Goal: Information Seeking & Learning: Learn about a topic

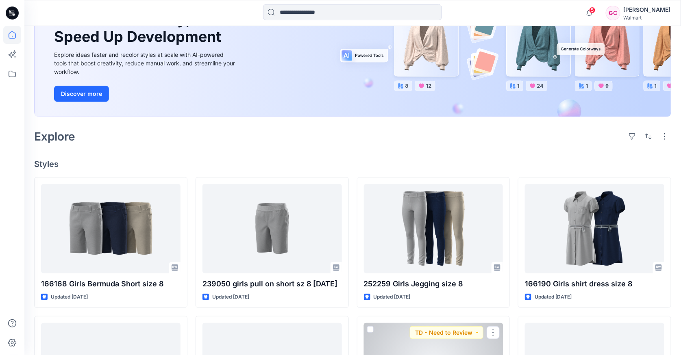
scroll to position [90, 0]
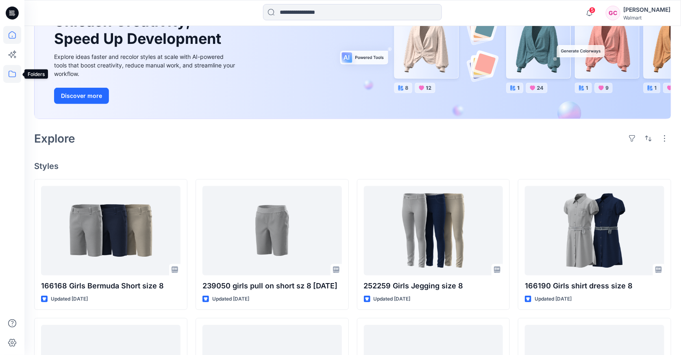
click at [13, 76] on icon at bounding box center [12, 74] width 18 height 18
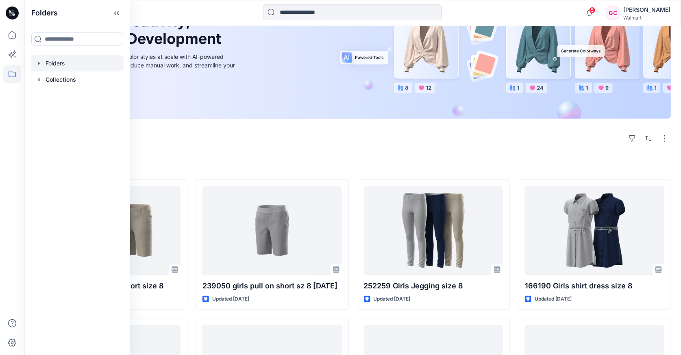
click at [52, 57] on div at bounding box center [77, 63] width 93 height 16
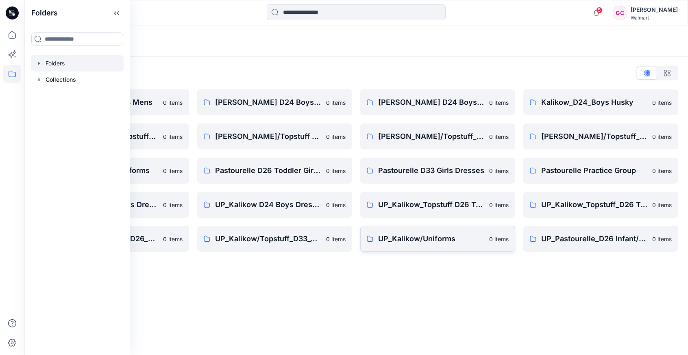
click at [417, 240] on p "UP_Kalikow/Uniforms" at bounding box center [431, 238] width 106 height 11
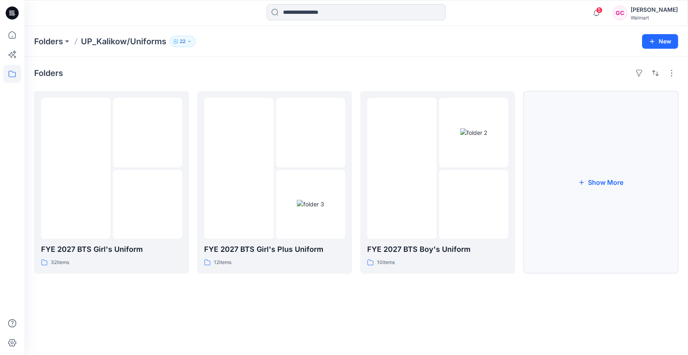
click at [600, 181] on button "Show More" at bounding box center [600, 182] width 155 height 183
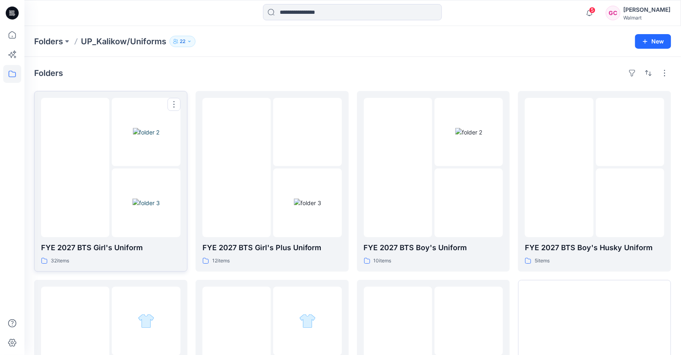
click at [137, 199] on img at bounding box center [146, 203] width 27 height 9
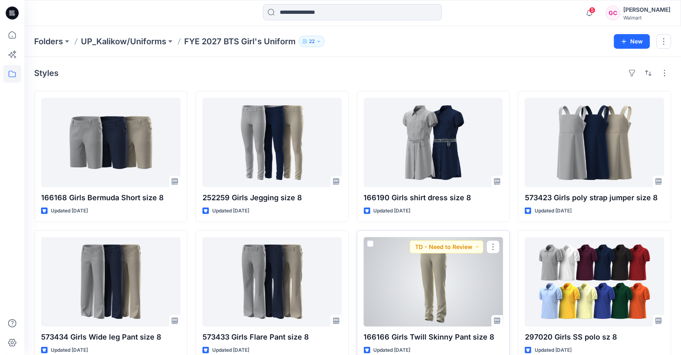
click at [442, 281] on div at bounding box center [433, 281] width 139 height 89
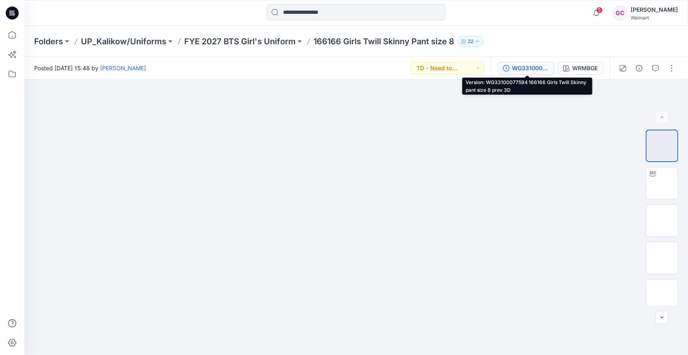
click at [536, 65] on div "WG33100077594 166166 Girls Twill Skinny pant size 8 prev 3D" at bounding box center [530, 68] width 37 height 9
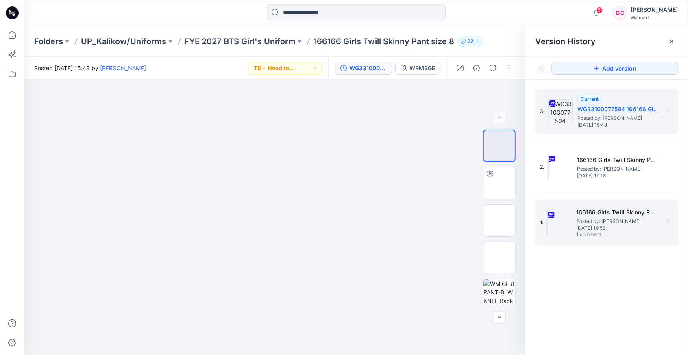
click at [578, 226] on span "[DATE] 19:56" at bounding box center [616, 229] width 81 height 6
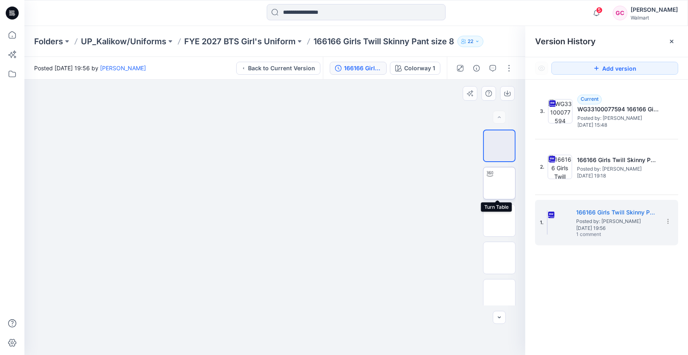
click at [499, 183] on img at bounding box center [499, 183] width 0 height 0
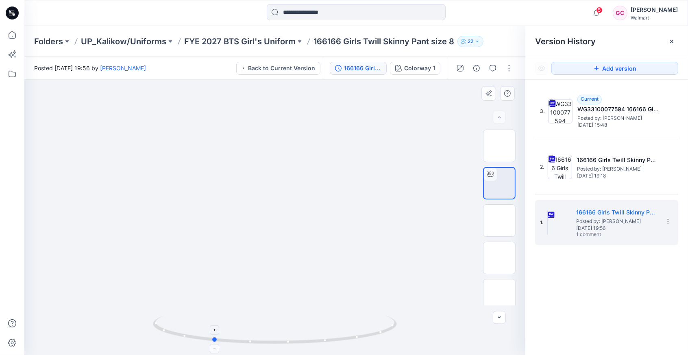
drag, startPoint x: 274, startPoint y: 344, endPoint x: 211, endPoint y: 339, distance: 62.4
click at [211, 339] on icon at bounding box center [276, 331] width 246 height 30
drag, startPoint x: 287, startPoint y: 347, endPoint x: 230, endPoint y: 344, distance: 57.0
click at [230, 344] on div at bounding box center [274, 218] width 501 height 276
